Goal: Task Accomplishment & Management: Manage account settings

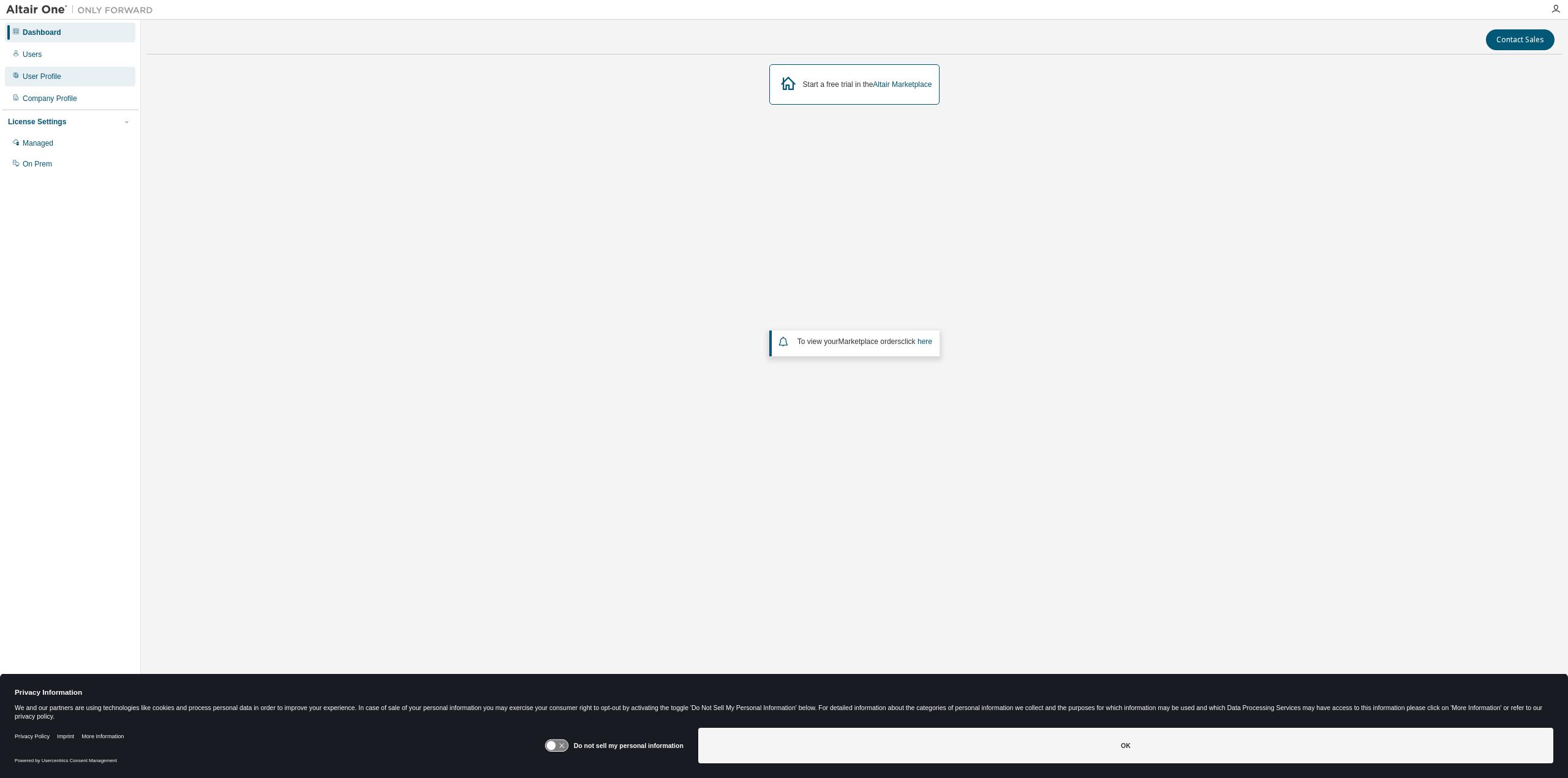
click at [111, 81] on div "User Profile" at bounding box center [70, 76] width 130 height 20
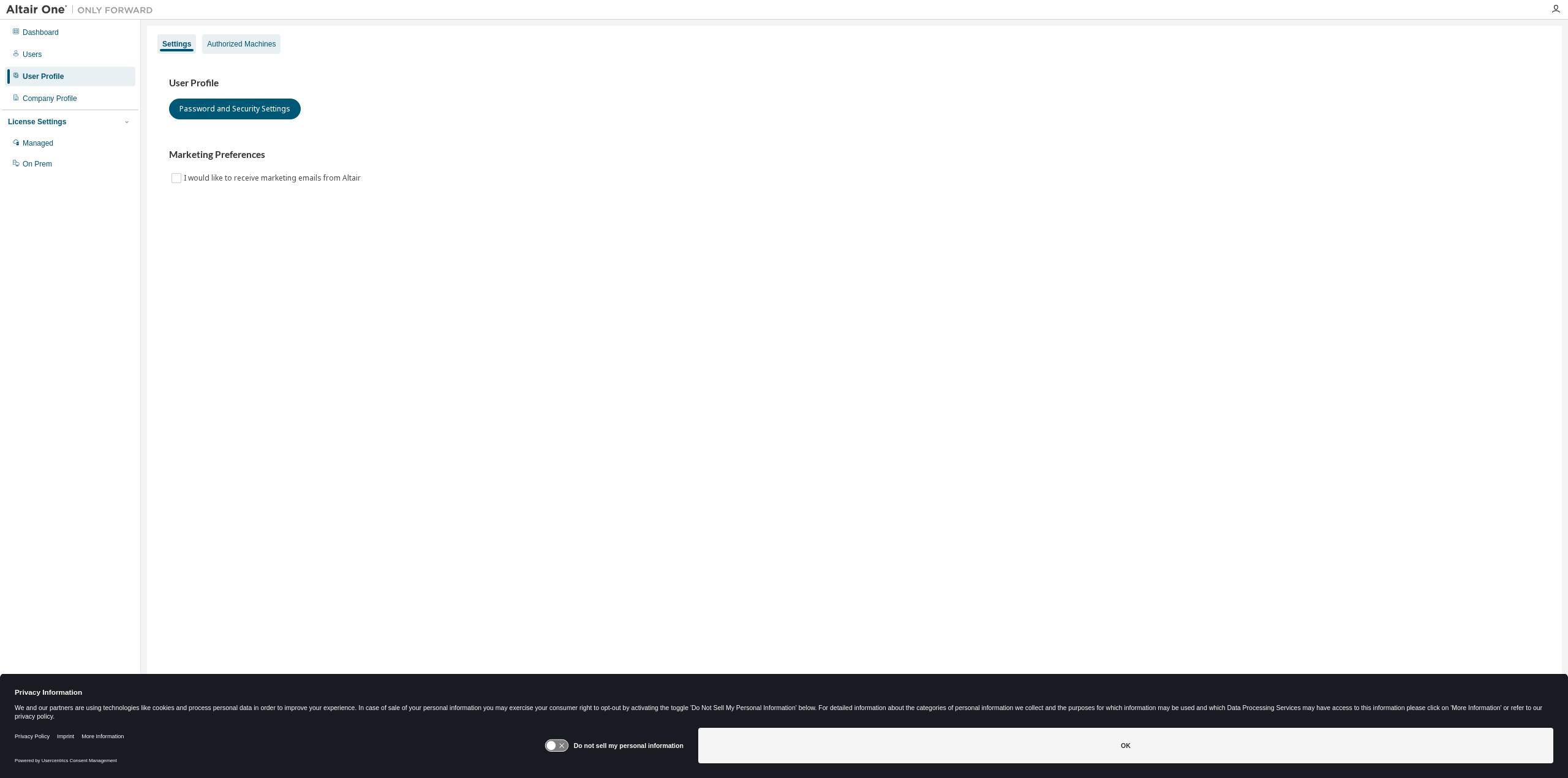
click at [268, 45] on div "Authorized Machines" at bounding box center [241, 44] width 69 height 9
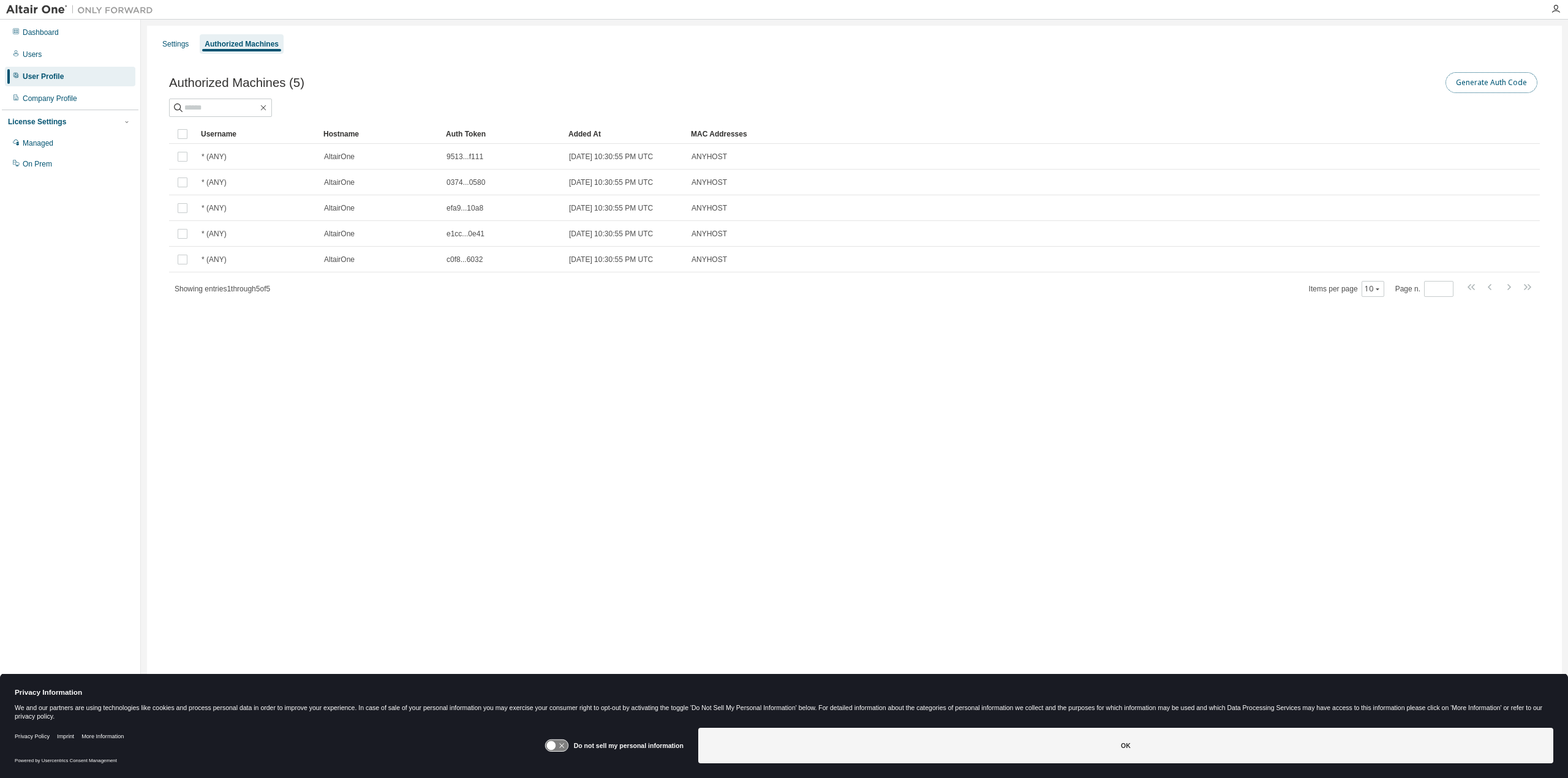
click at [1506, 86] on button "Generate Auth Code" at bounding box center [1491, 82] width 92 height 21
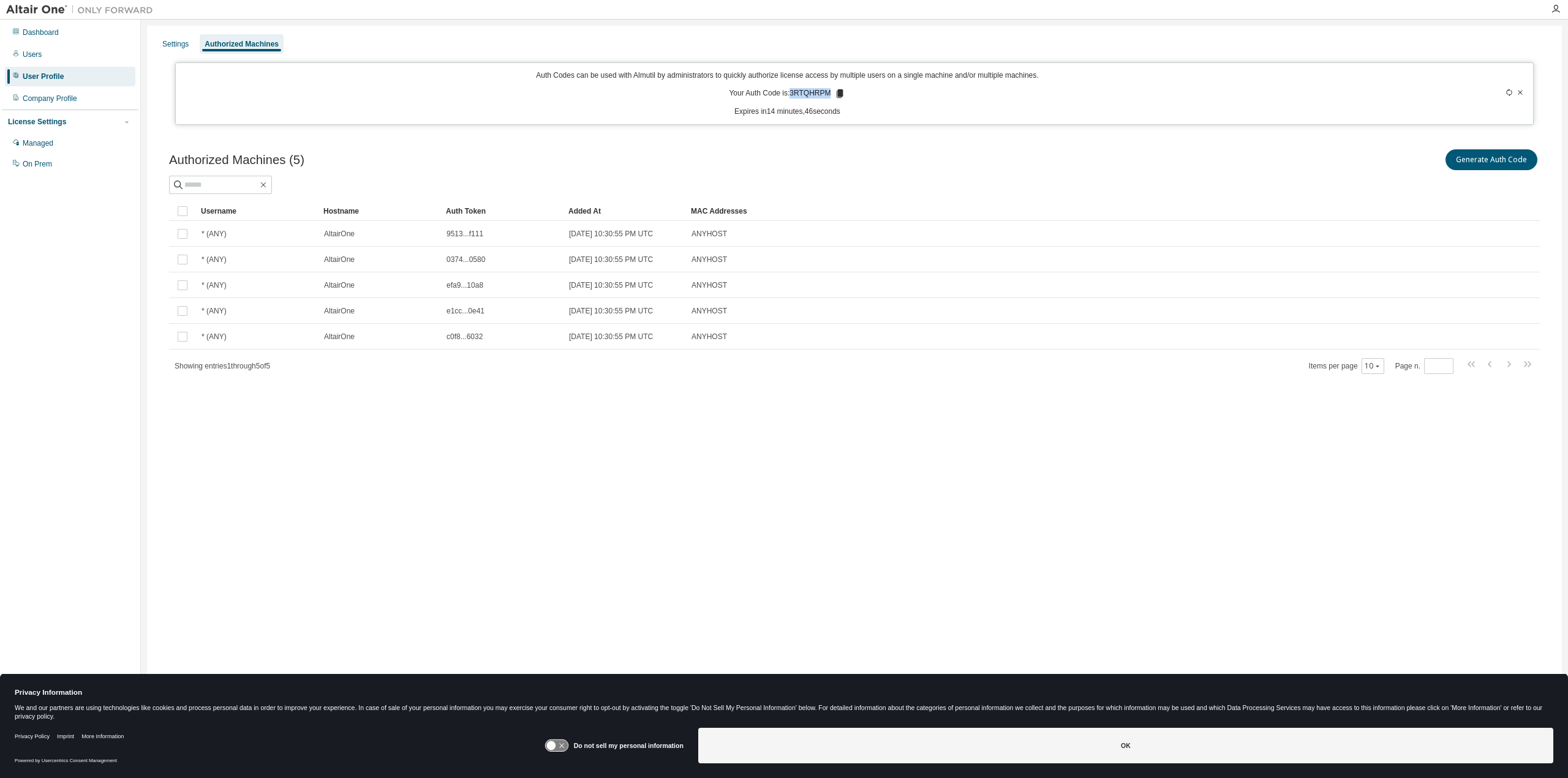
drag, startPoint x: 827, startPoint y: 96, endPoint x: 791, endPoint y: 97, distance: 36.0
click at [791, 97] on p "Your Auth Code is: 3RTQHRPM" at bounding box center [786, 94] width 116 height 11
click at [793, 94] on p "Your Auth Code is: 3RTQHRPM" at bounding box center [786, 94] width 116 height 11
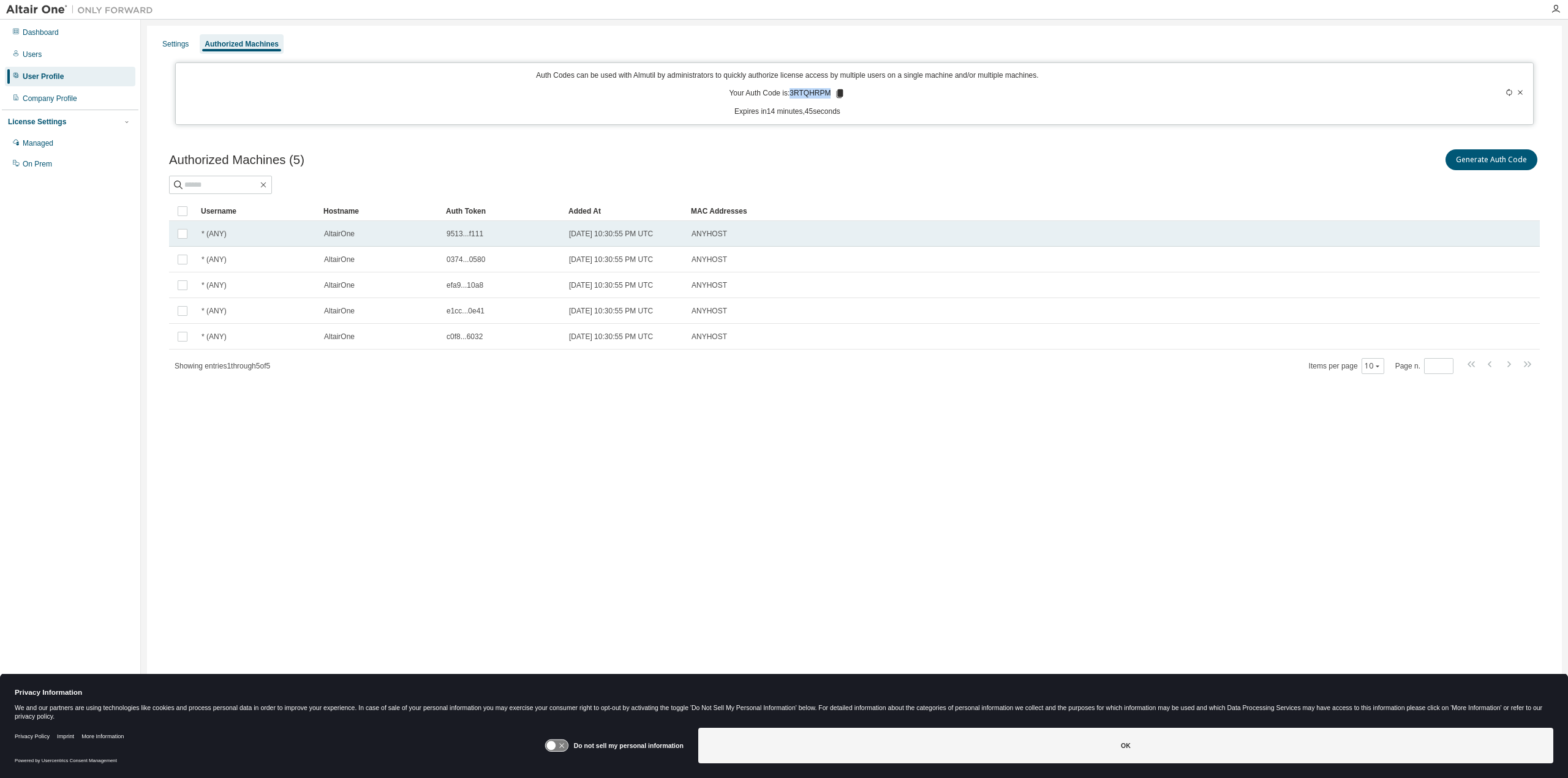
copy p "3RTQHRPM"
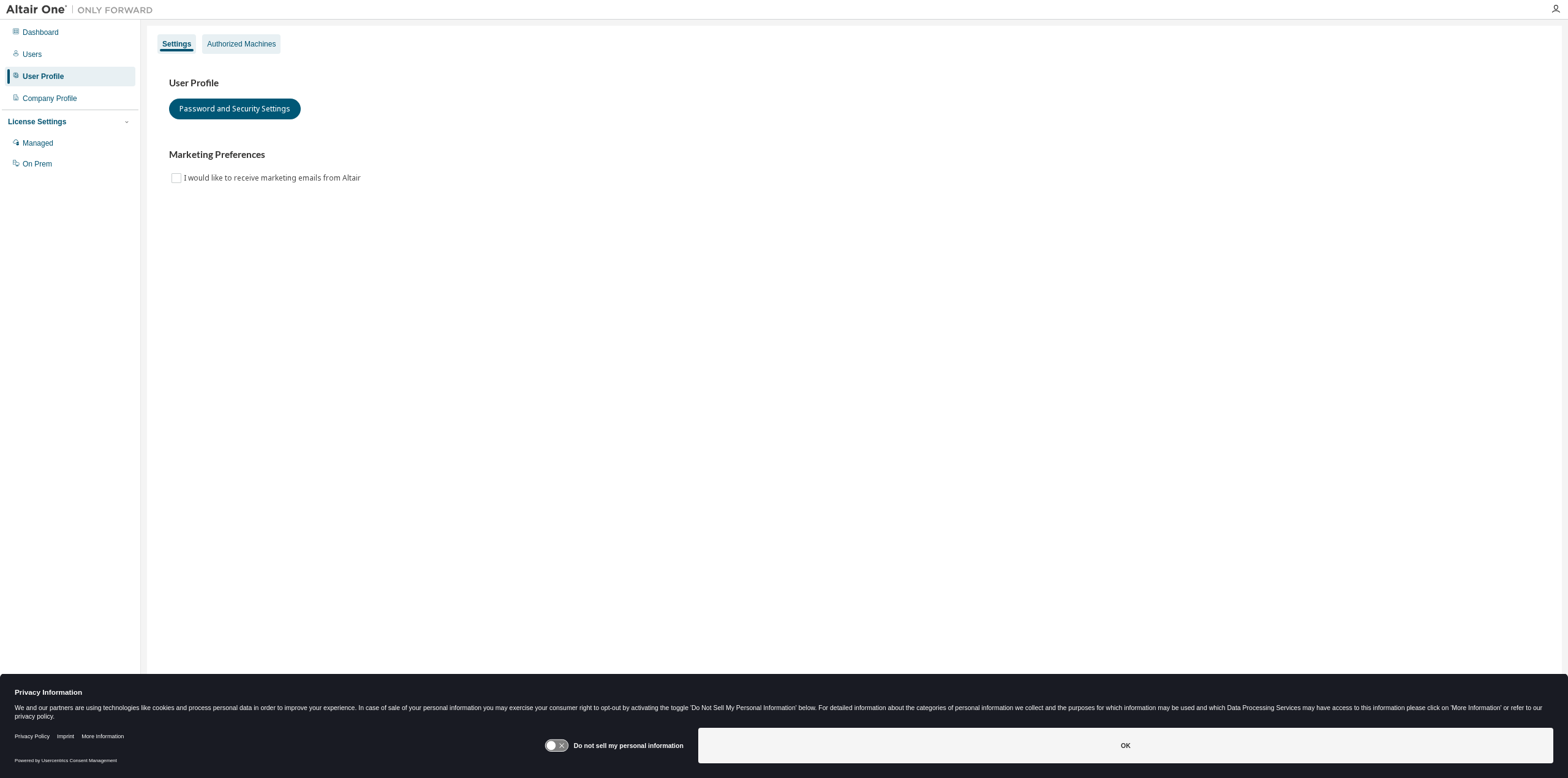
click at [242, 39] on div "Authorized Machines" at bounding box center [241, 43] width 78 height 20
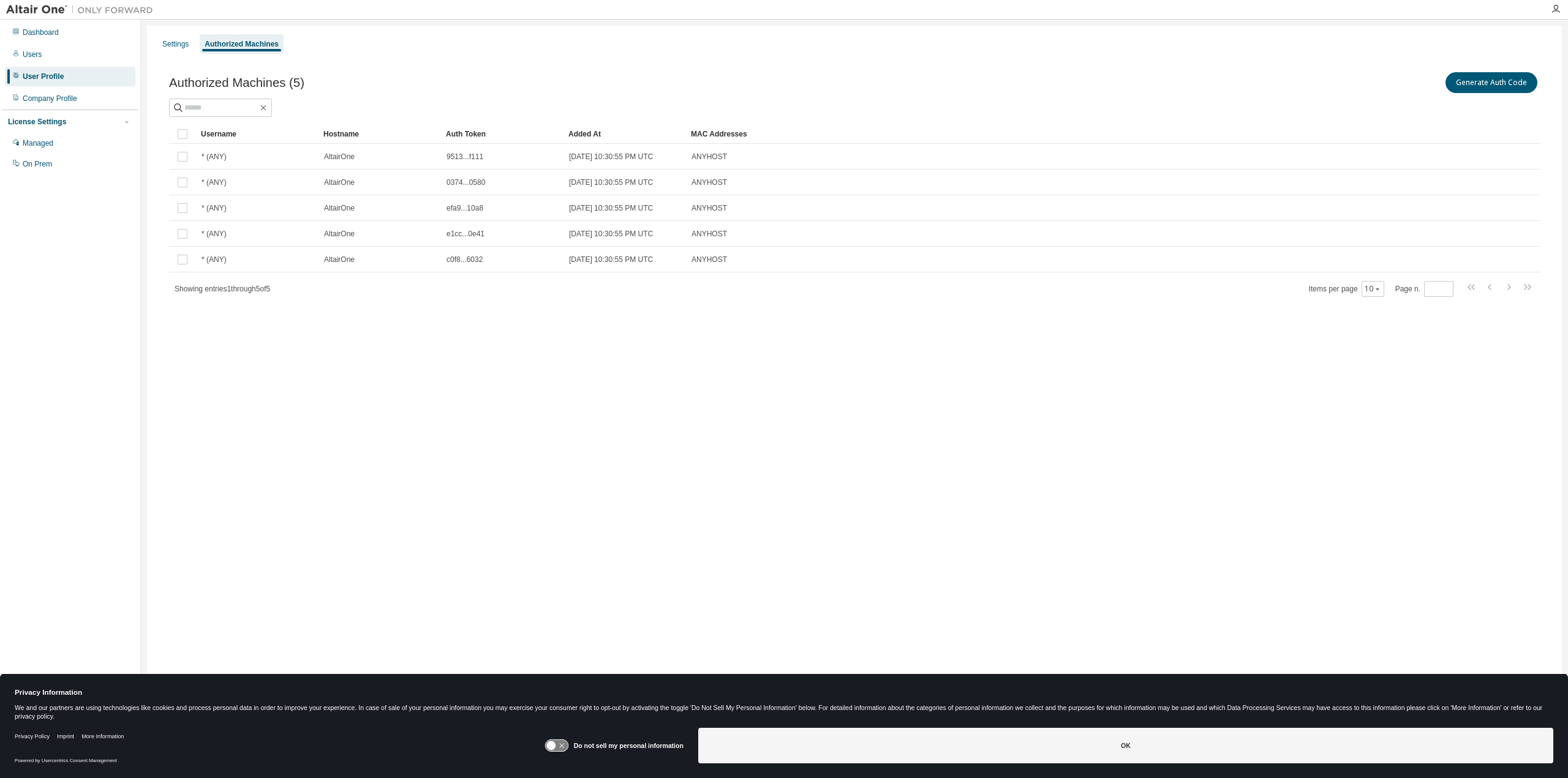
click at [733, 380] on div "Settings Authorized Machines Authorized Machines (5) Generate Auth Code Clear L…" at bounding box center [854, 381] width 1415 height 711
click at [181, 53] on div "Settings" at bounding box center [175, 43] width 36 height 20
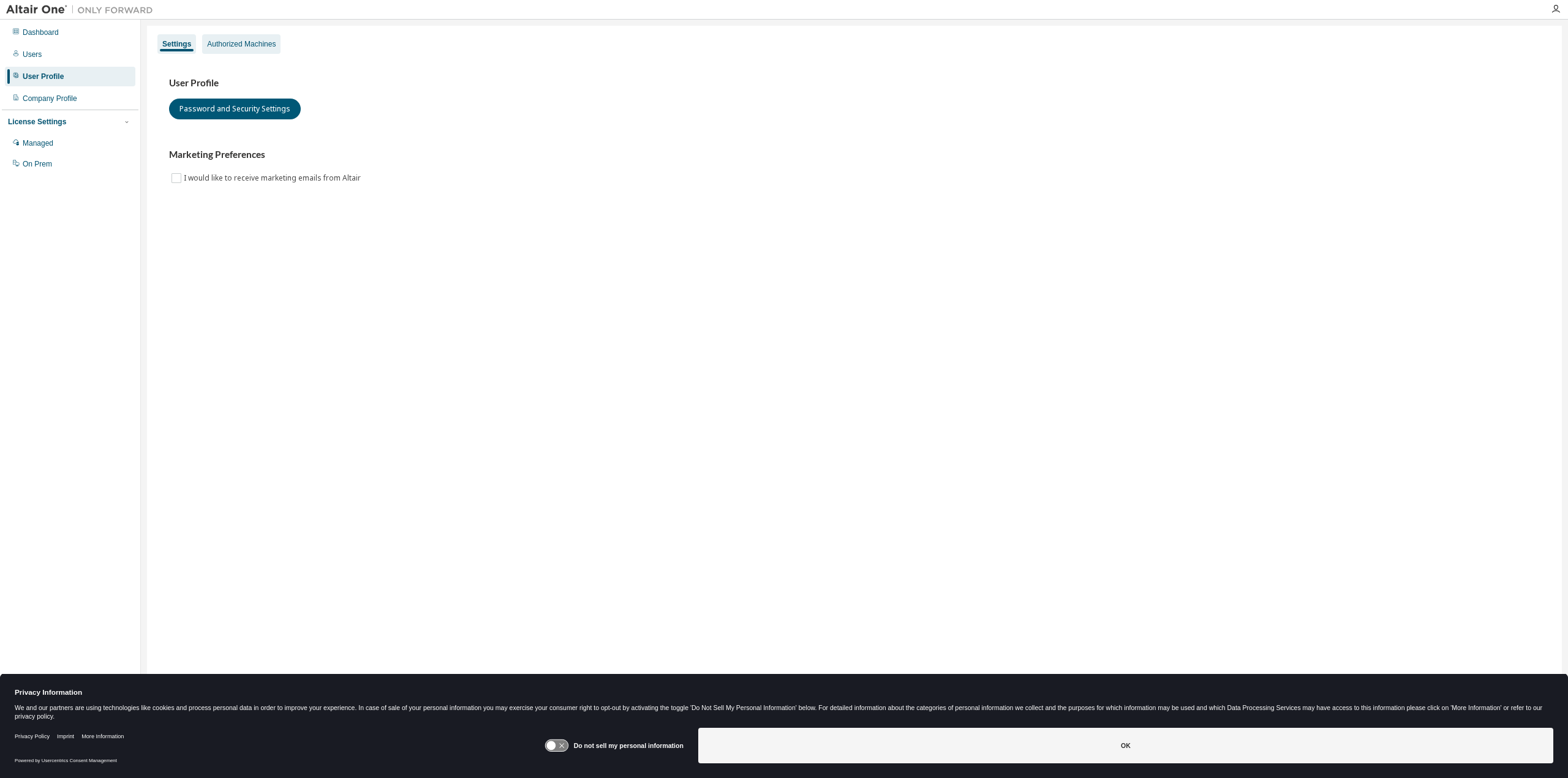
click at [247, 39] on div "Authorized Machines" at bounding box center [241, 44] width 69 height 9
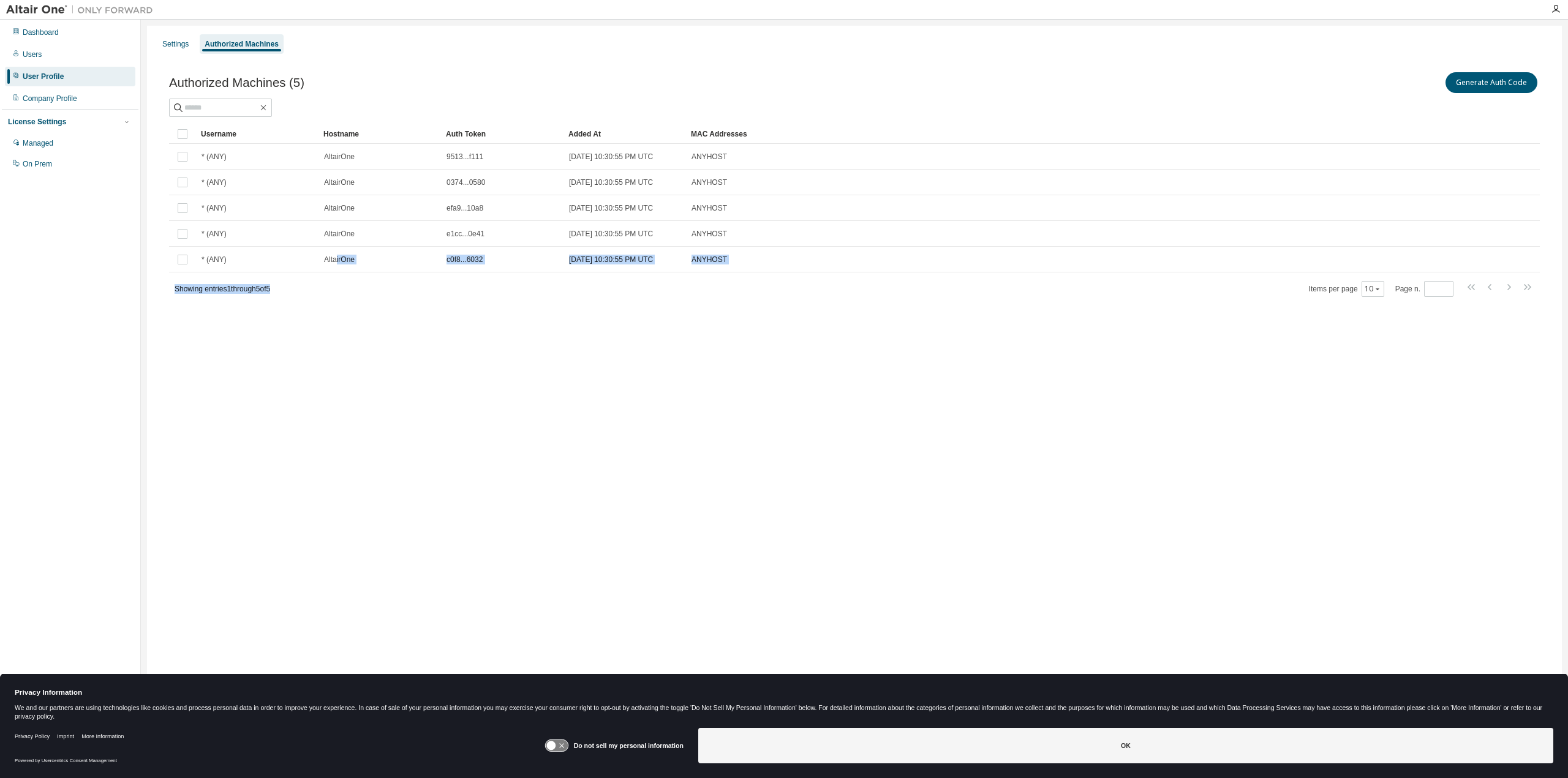
drag, startPoint x: 337, startPoint y: 256, endPoint x: 481, endPoint y: 319, distance: 157.2
click at [389, 278] on div "Username Hostname Auth Token Added At MAC Addresses * (ANY) AltairOne 9513...f1…" at bounding box center [854, 210] width 1371 height 173
click at [505, 338] on div "Settings Authorized Machines Authorized Machines (5) Generate Auth Code Clear L…" at bounding box center [854, 381] width 1415 height 711
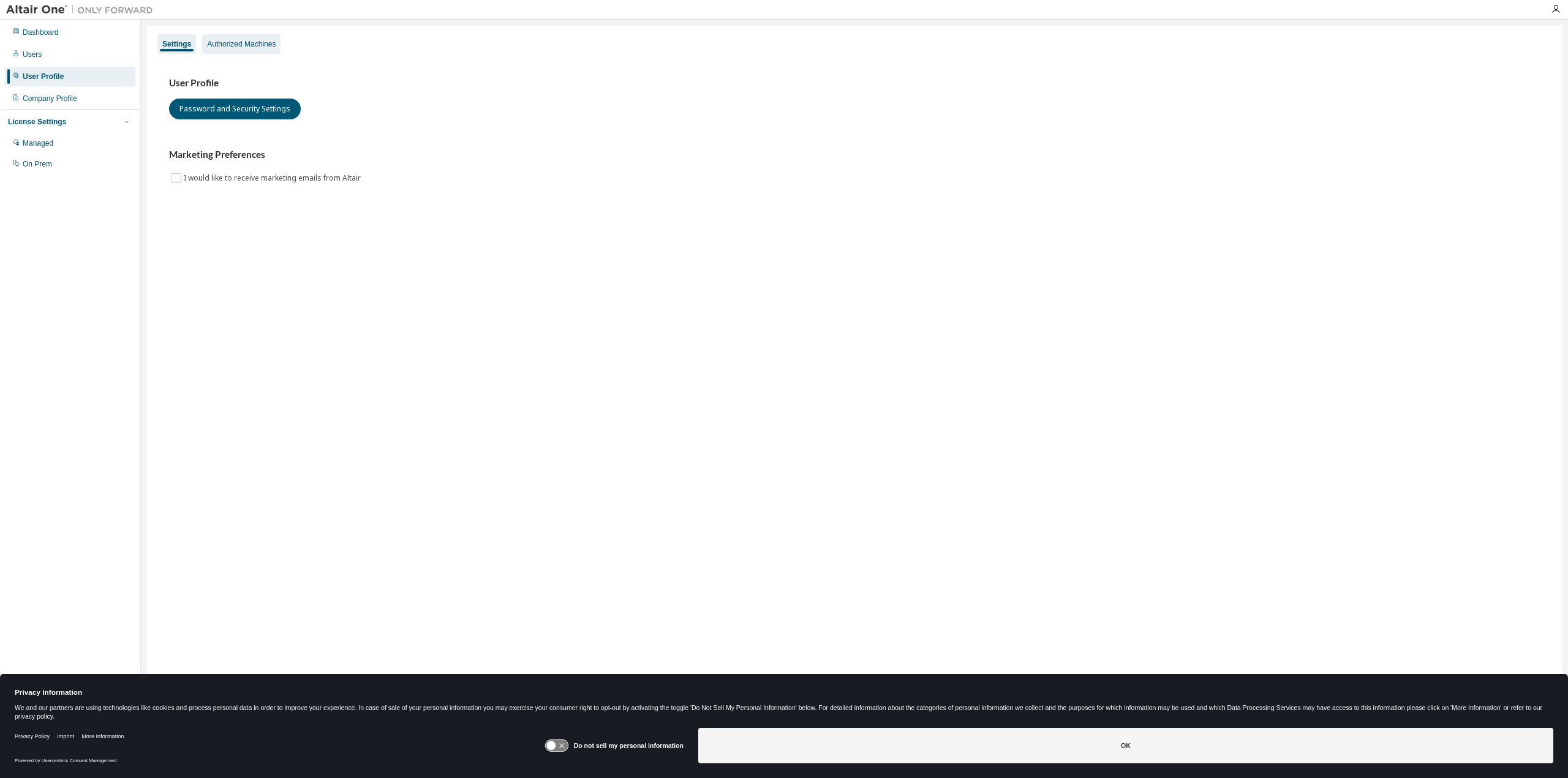
click at [242, 45] on div "Authorized Machines" at bounding box center [241, 44] width 69 height 9
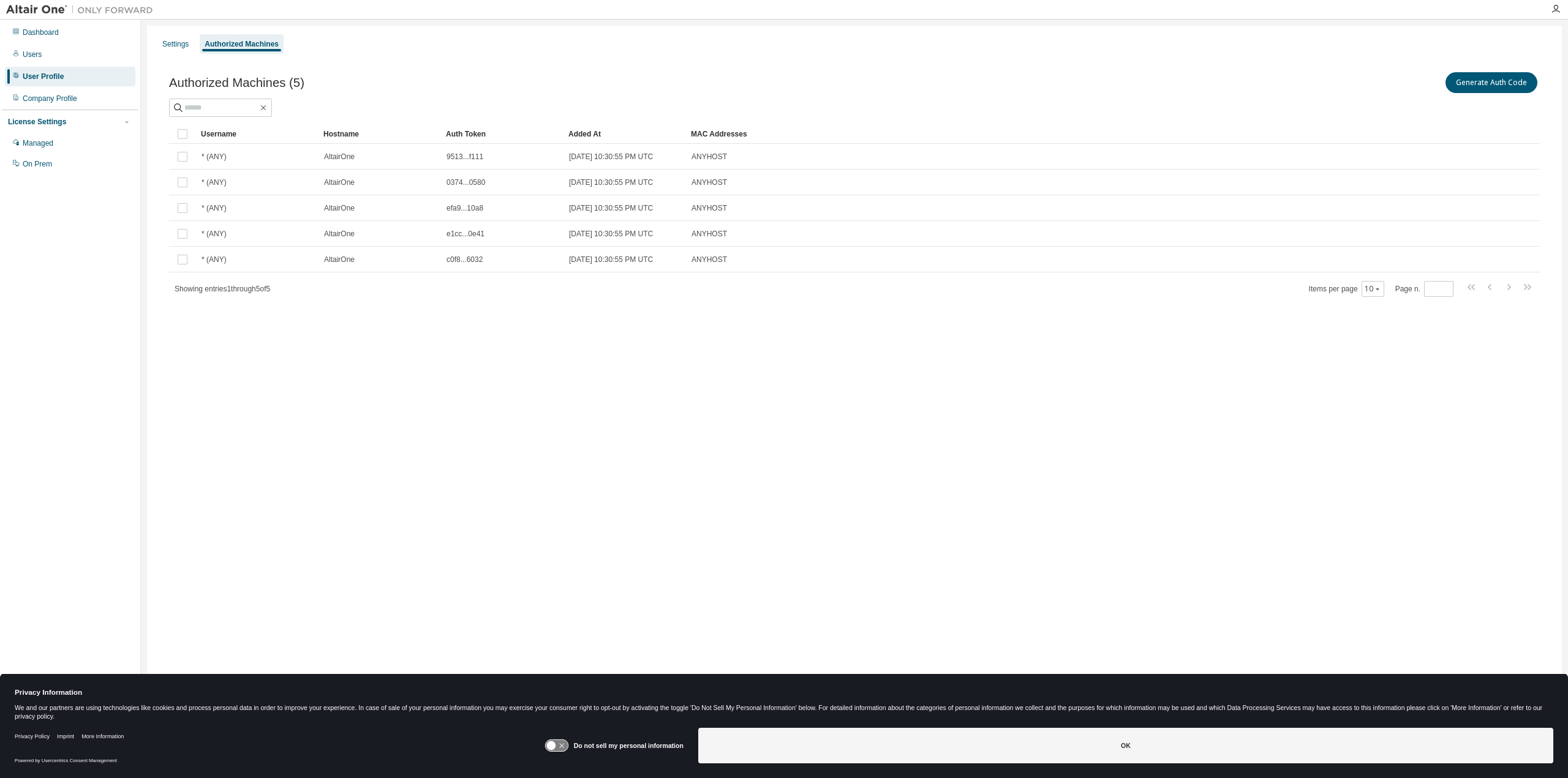
drag, startPoint x: 472, startPoint y: 135, endPoint x: 505, endPoint y: 135, distance: 33.0
click at [505, 135] on div "Auth Token" at bounding box center [502, 133] width 113 height 20
click at [240, 132] on div "Username" at bounding box center [257, 133] width 113 height 20
click at [592, 524] on div "Settings Authorized Machines Authorized Machines (5) Generate Auth Code Clear L…" at bounding box center [854, 381] width 1415 height 711
